Goal: Complete application form

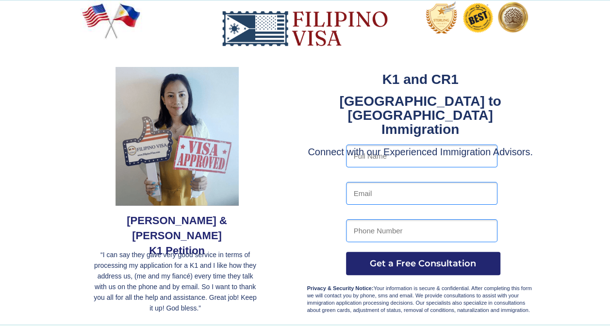
click at [428, 162] on input "text" at bounding box center [421, 156] width 151 height 23
type input "Jericho R. Yakit"
type input "jerichorebucasyakit23@gmail.com"
type input "09606618569"
click at [395, 269] on button "Get a Free Consultation" at bounding box center [423, 263] width 154 height 23
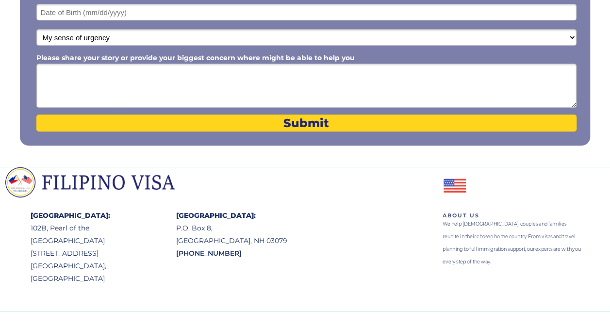
scroll to position [281, 0]
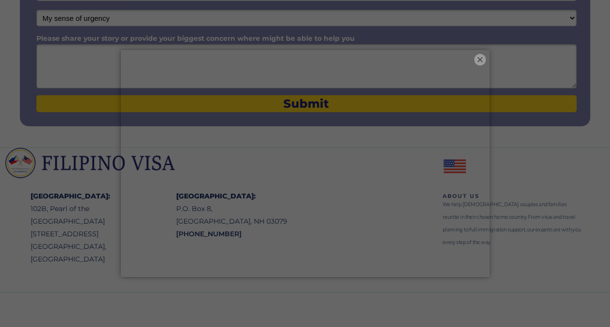
click at [479, 61] on button "×" at bounding box center [480, 60] width 12 height 12
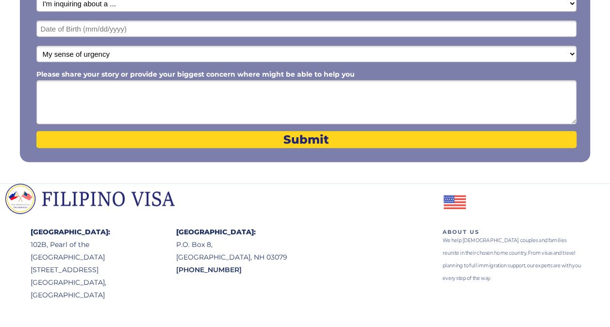
scroll to position [184, 0]
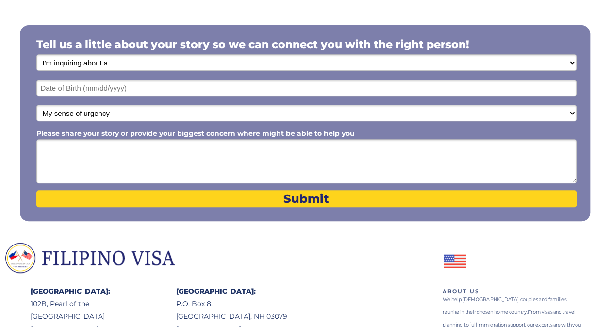
click at [147, 111] on select "My sense of urgency Low Priority - I'm just looking Medium High Priority - I ne…" at bounding box center [306, 113] width 540 height 16
select select "1804"
click at [36, 105] on select "My sense of urgency Low Priority - I'm just looking Medium High Priority - I ne…" at bounding box center [306, 113] width 540 height 16
click at [162, 88] on input "text" at bounding box center [306, 88] width 540 height 16
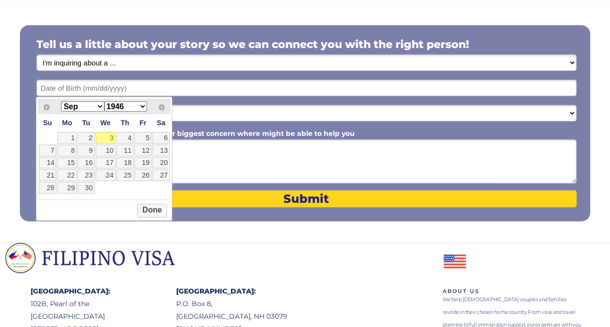
click at [126, 107] on select "1946 1947 1948 1949 1950 1951 1952 1953 1954 1955 1956 1957 1958 1959 1960 1961…" at bounding box center [125, 106] width 43 height 10
click at [163, 177] on link "23" at bounding box center [160, 175] width 17 height 12
type input "[DATE]"
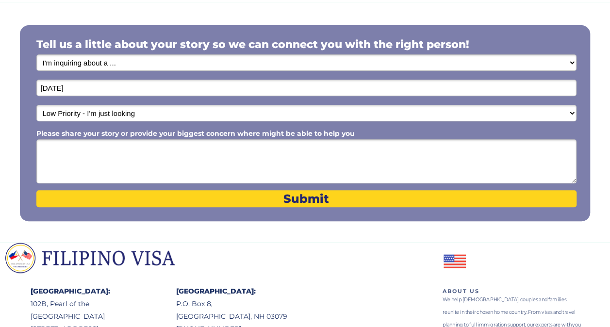
click at [121, 63] on select "I'm inquiring about a ... I don't know or other services Retirement Visa for Th…" at bounding box center [306, 62] width 540 height 16
select select "1797"
click at [36, 55] on select "I'm inquiring about a ... I don't know or other services Retirement Visa for Th…" at bounding box center [306, 62] width 540 height 16
click at [151, 150] on textarea "Please share your story or provide your biggest concern where might be able to …" at bounding box center [306, 161] width 540 height 44
click at [289, 157] on textarea "Please share your story or provide your biggest concern where might be able to …" at bounding box center [306, 161] width 540 height 44
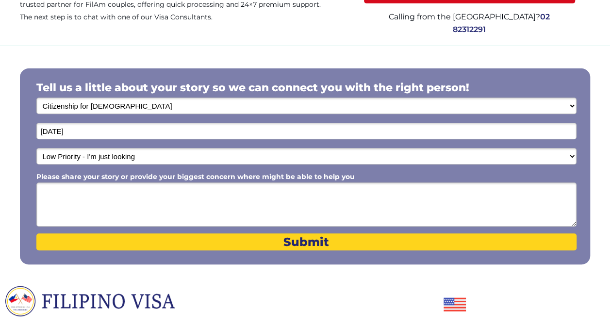
scroll to position [0, 0]
